Goal: Task Accomplishment & Management: Manage account settings

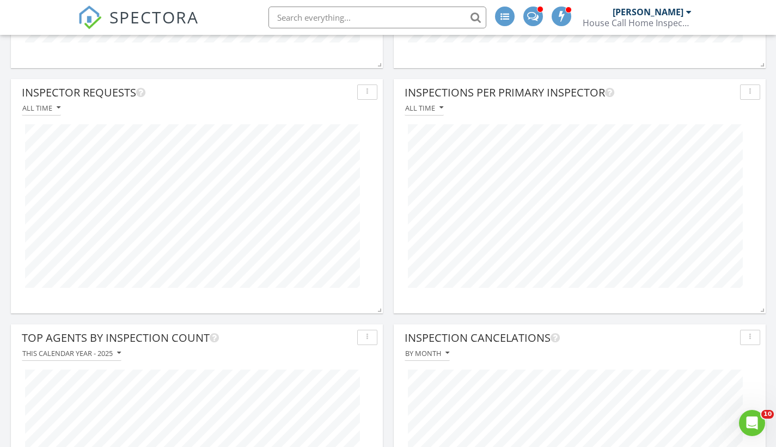
scroll to position [856, 0]
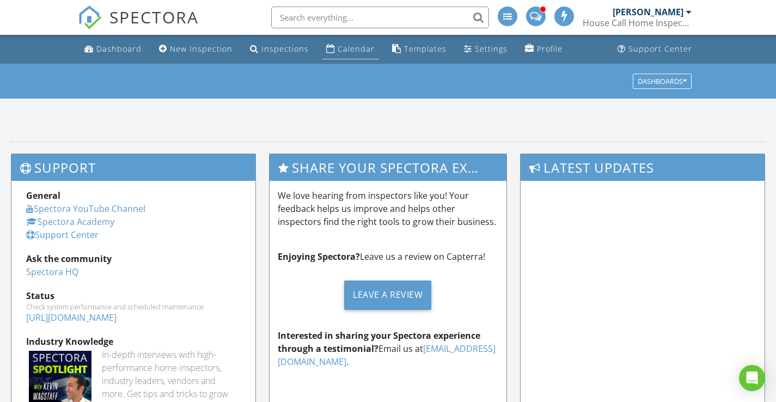
click at [347, 47] on div "Calendar" at bounding box center [356, 49] width 37 height 10
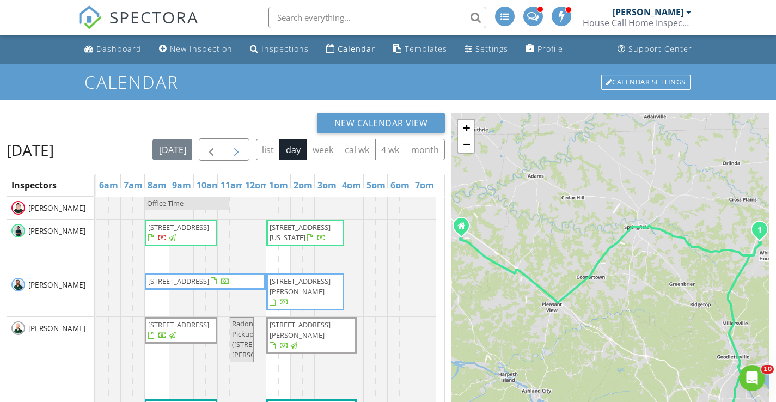
click at [243, 144] on span "button" at bounding box center [236, 149] width 13 height 13
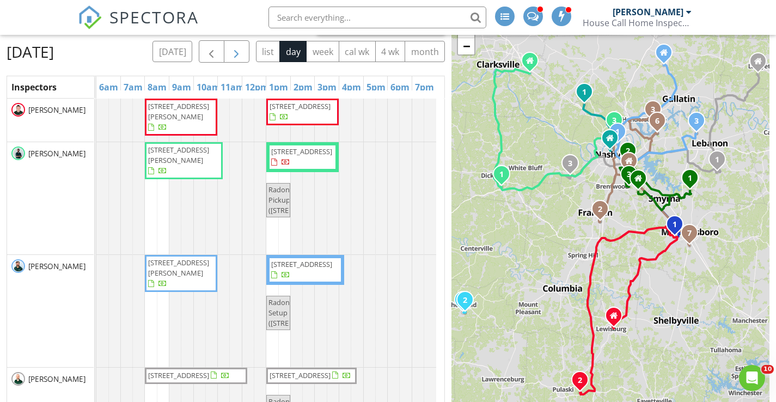
click at [243, 56] on span "button" at bounding box center [236, 51] width 13 height 13
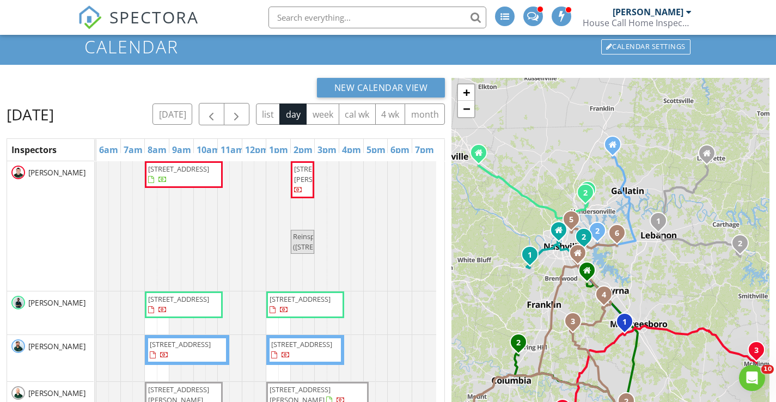
click at [303, 184] on span "101 Lakeshore Dr , McMinnville 37110" at bounding box center [324, 174] width 61 height 20
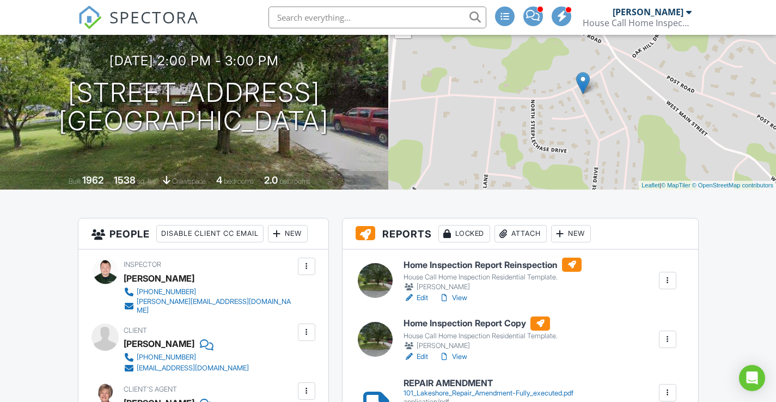
scroll to position [125, 0]
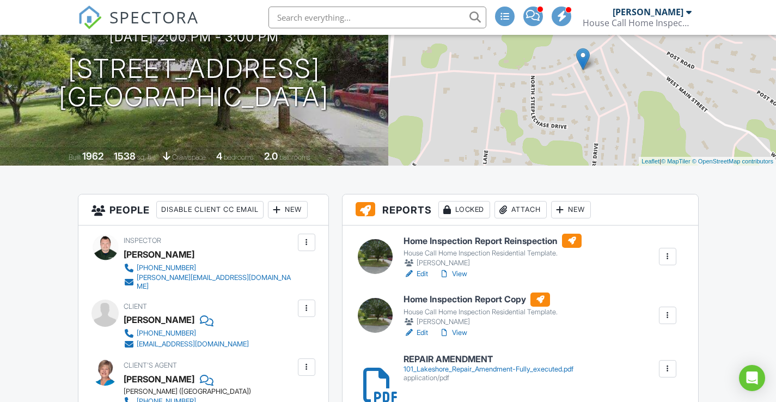
click at [306, 209] on div "New" at bounding box center [288, 209] width 40 height 17
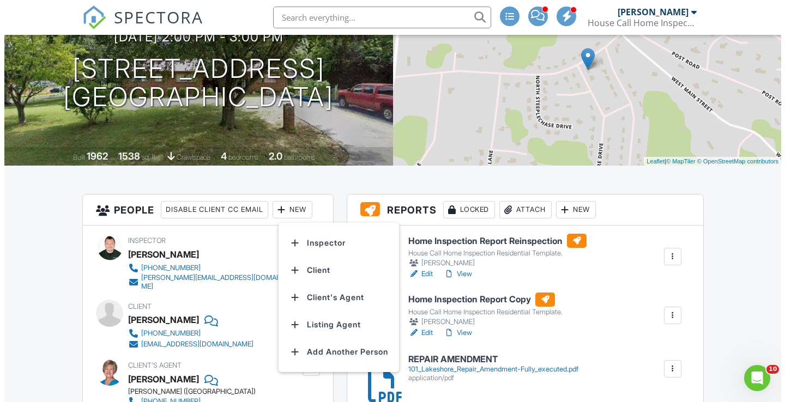
scroll to position [0, 0]
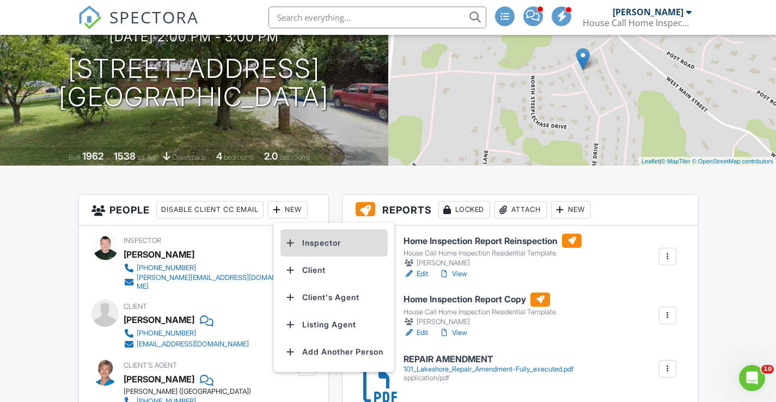
click at [308, 232] on li "Inspector" at bounding box center [334, 242] width 107 height 27
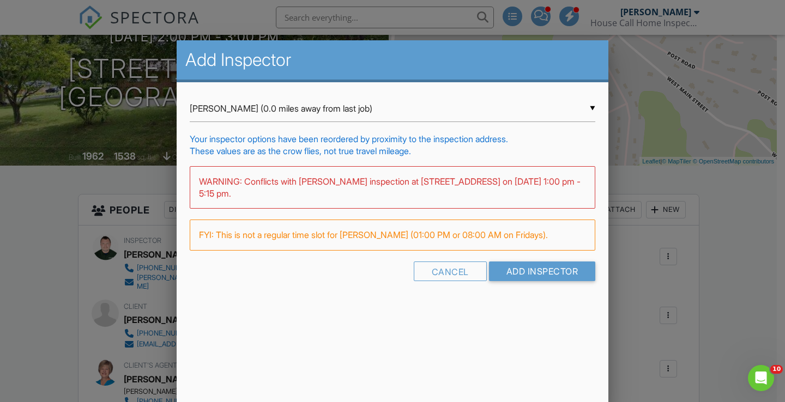
click at [285, 117] on div "▼ Mark Bergeson (0.0 miles away from last job) Mark Bergeson (0.0 miles away fr…" at bounding box center [392, 108] width 405 height 27
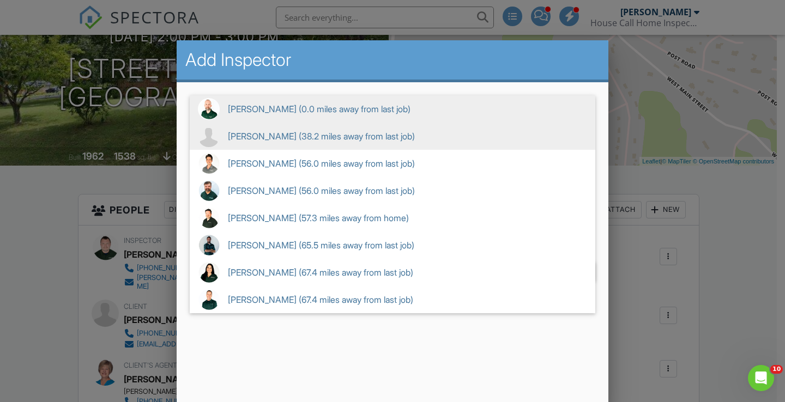
click at [307, 136] on span "Shane Fearer (38.2 miles away from last job)" at bounding box center [392, 136] width 405 height 27
type input "Shane Fearer (38.2 miles away from last job)"
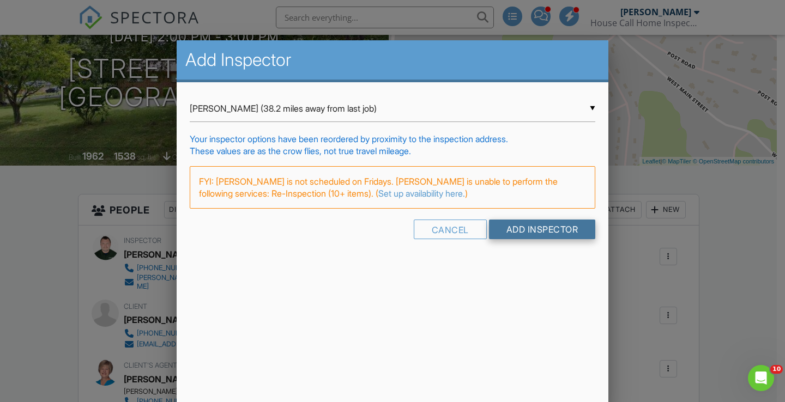
click at [548, 230] on input "Add Inspector" at bounding box center [542, 230] width 107 height 20
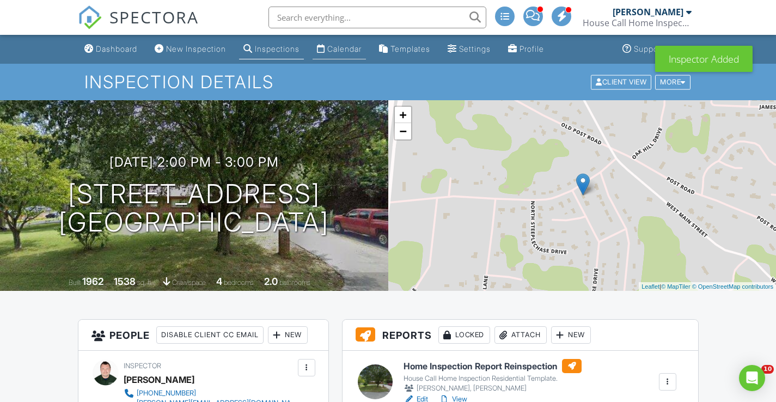
click at [354, 50] on div "Calendar" at bounding box center [344, 48] width 34 height 9
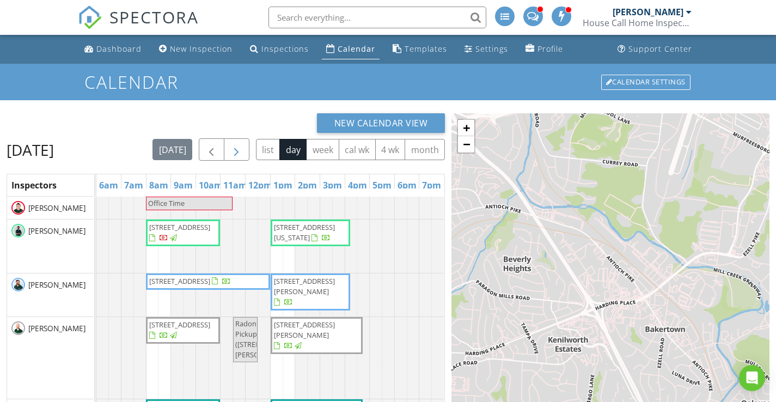
click at [243, 150] on span "button" at bounding box center [236, 149] width 13 height 13
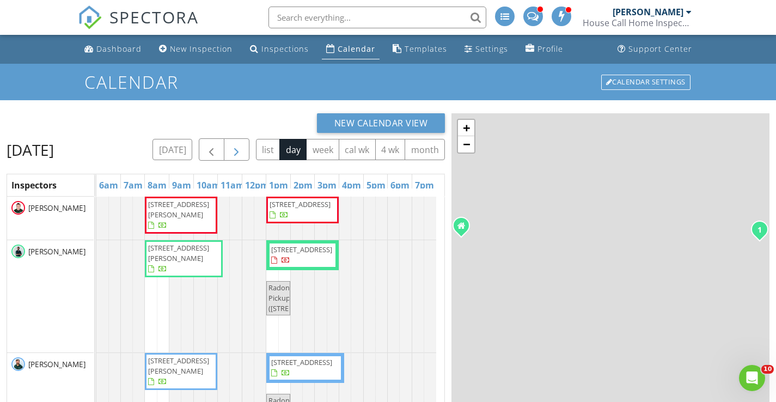
click at [243, 148] on span "button" at bounding box center [236, 149] width 13 height 13
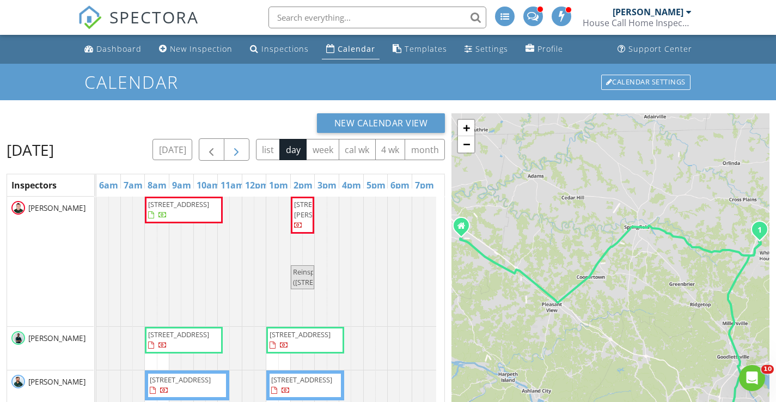
click at [241, 151] on span "button" at bounding box center [236, 149] width 13 height 13
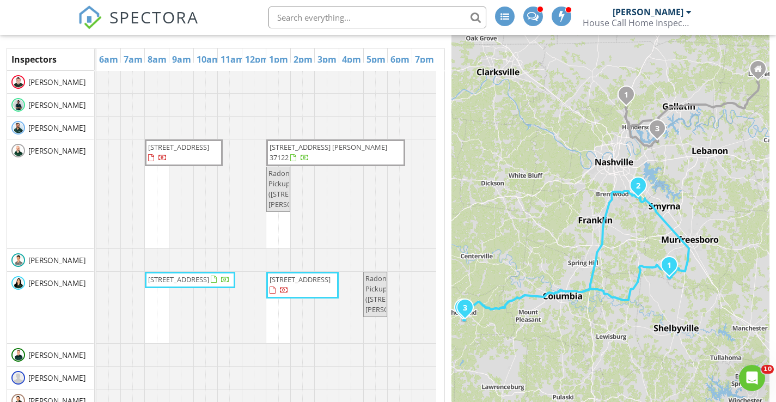
scroll to position [33, 0]
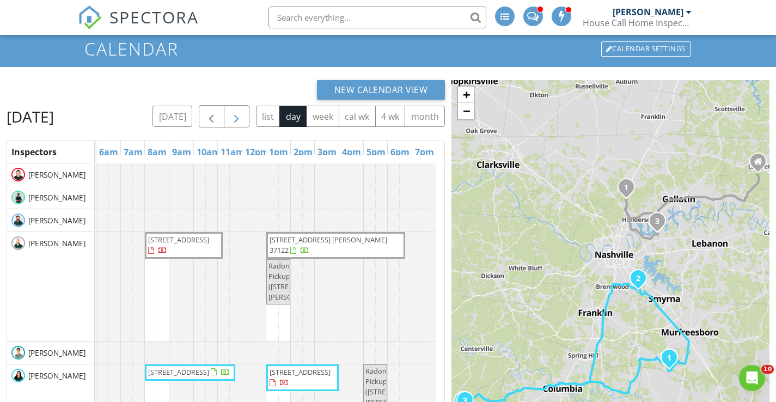
click at [243, 119] on span "button" at bounding box center [236, 116] width 13 height 13
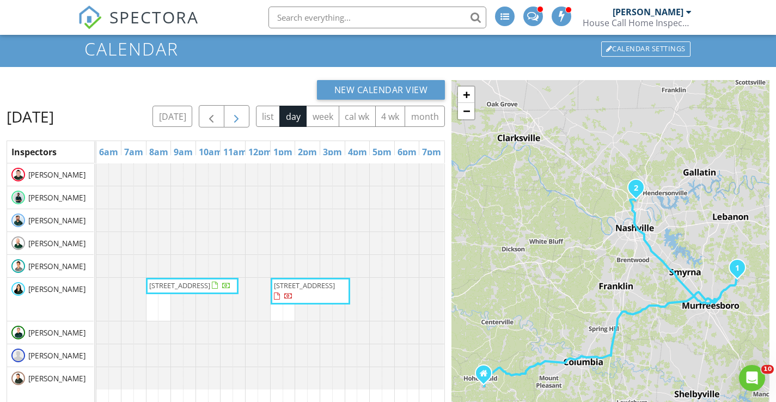
click at [243, 116] on span "button" at bounding box center [236, 116] width 13 height 13
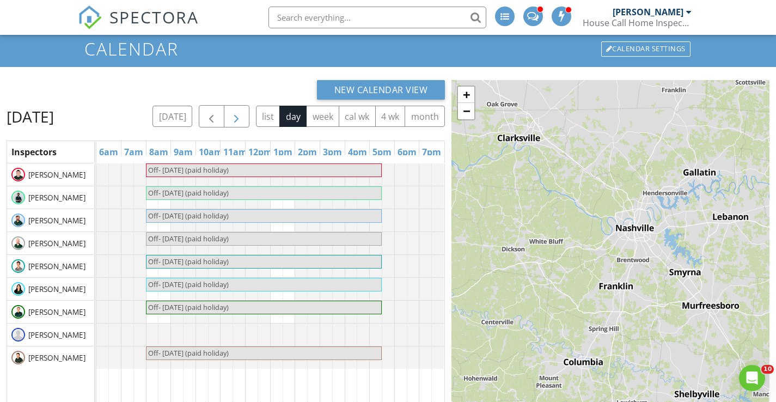
click at [243, 117] on span "button" at bounding box center [236, 116] width 13 height 13
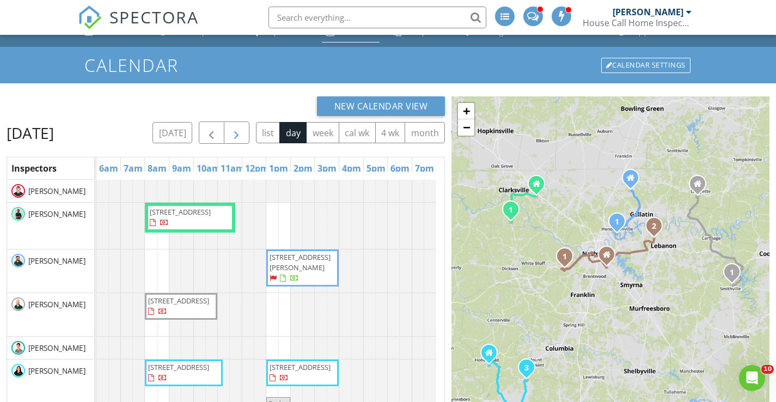
click at [243, 129] on span "button" at bounding box center [236, 132] width 13 height 13
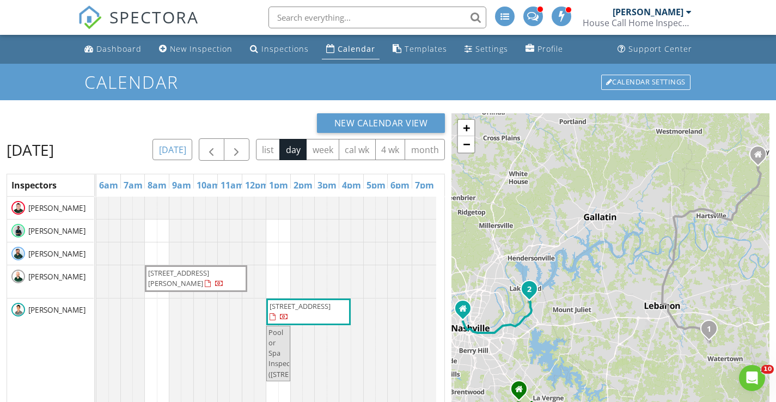
click at [192, 153] on button "[DATE]" at bounding box center [173, 149] width 40 height 21
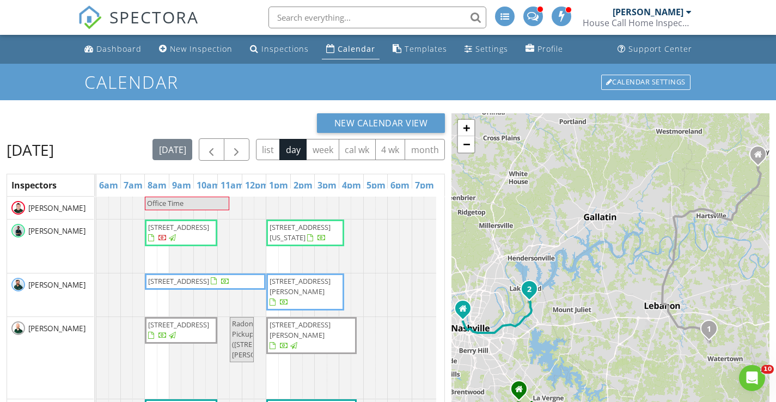
click at [179, 110] on div "New Calendar View Wednesday, August 27, 2025 today list day week cal wk 4 wk mo…" at bounding box center [388, 323] width 776 height 447
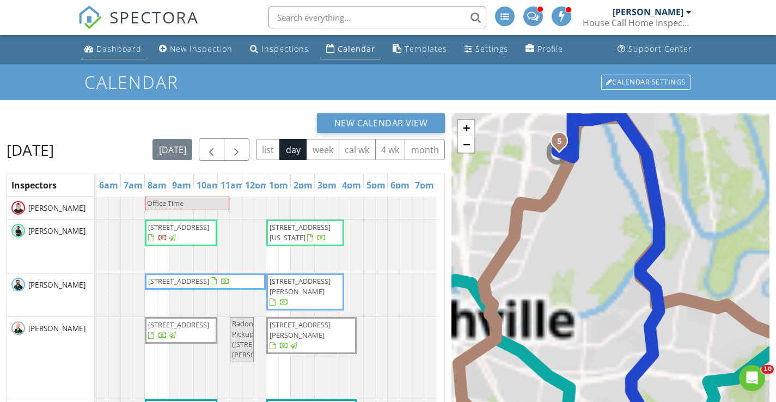
click at [110, 44] on div "Dashboard" at bounding box center [118, 49] width 45 height 10
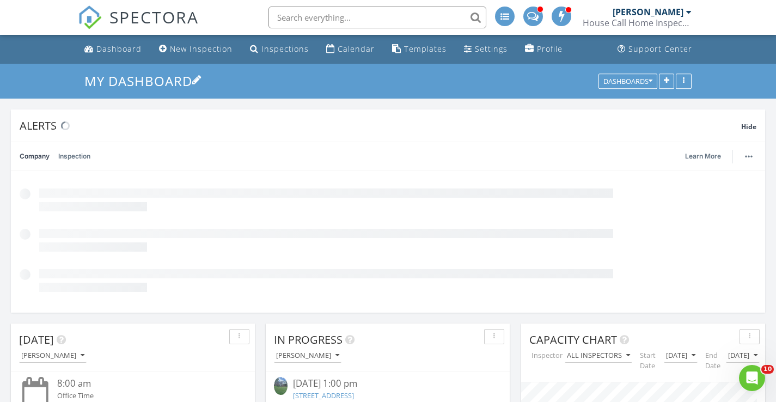
scroll to position [234, 244]
